Goal: Task Accomplishment & Management: Manage account settings

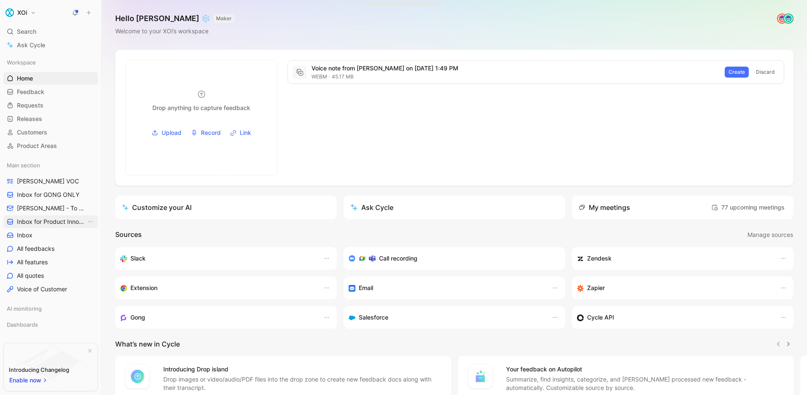
click at [64, 222] on span "Inbox for Product Innovation Product Area" at bounding box center [51, 222] width 69 height 8
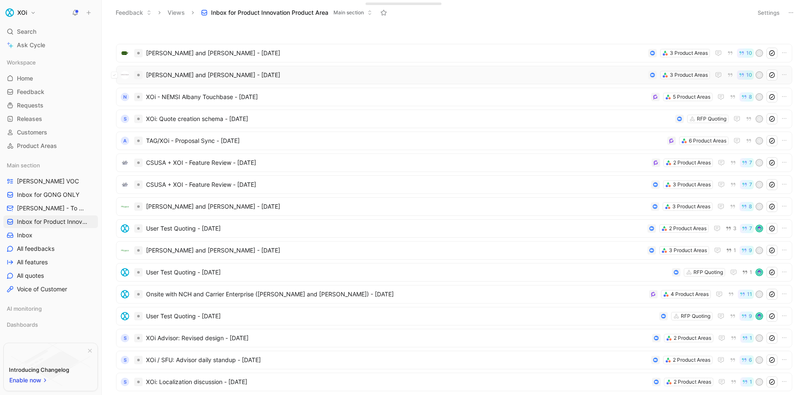
click at [322, 75] on span "[PERSON_NAME] and [PERSON_NAME] - [DATE]" at bounding box center [395, 75] width 499 height 10
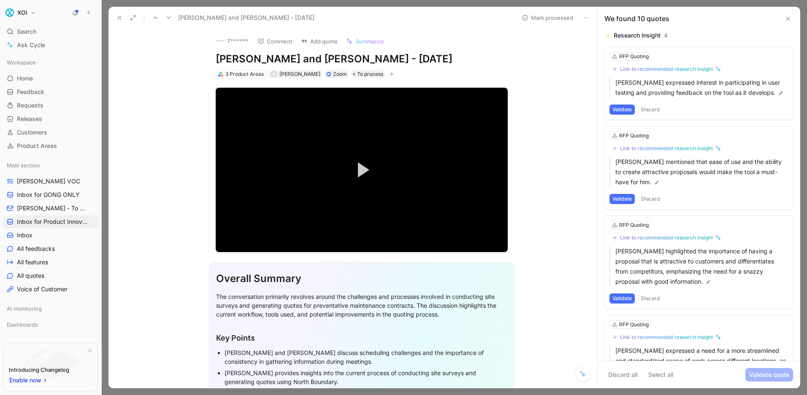
click at [119, 16] on icon at bounding box center [119, 17] width 7 height 7
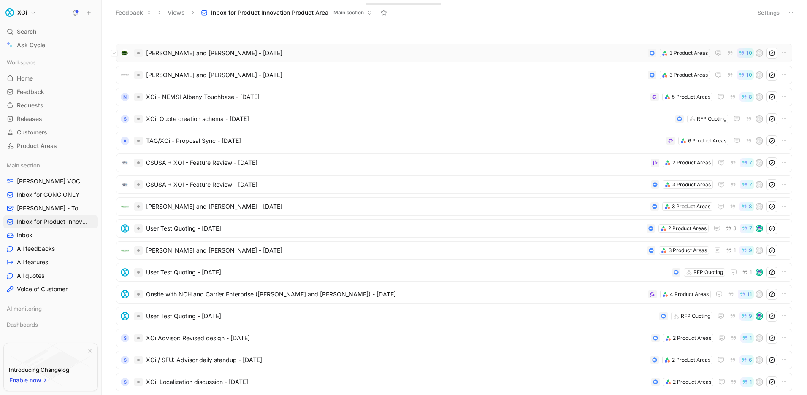
click at [170, 53] on span "[PERSON_NAME] and [PERSON_NAME] - [DATE]" at bounding box center [395, 53] width 498 height 10
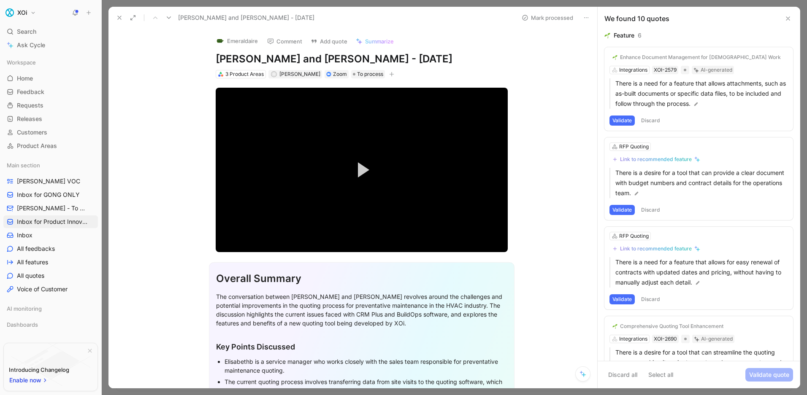
click at [117, 19] on icon at bounding box center [119, 17] width 7 height 7
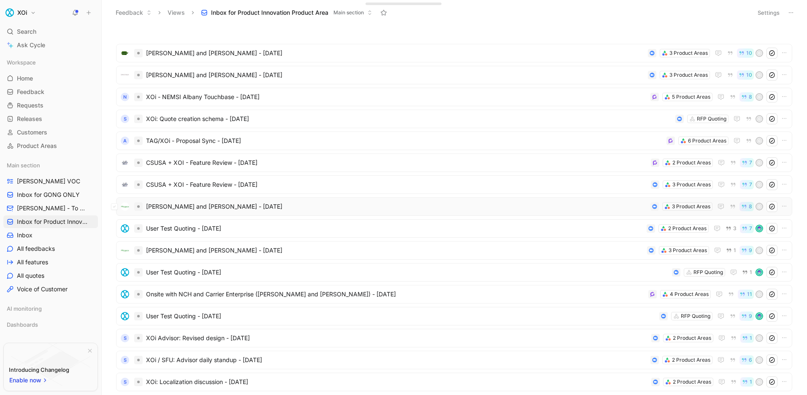
click at [317, 208] on span "[PERSON_NAME] and [PERSON_NAME] - [DATE]" at bounding box center [396, 207] width 501 height 10
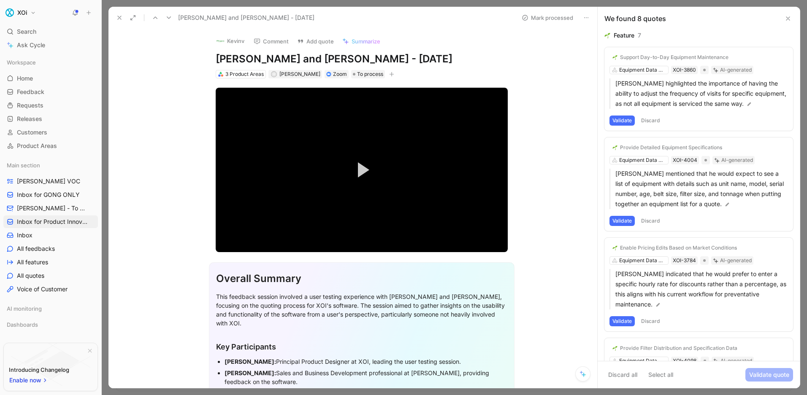
click at [120, 15] on icon at bounding box center [119, 17] width 7 height 7
